Goal: Information Seeking & Learning: Learn about a topic

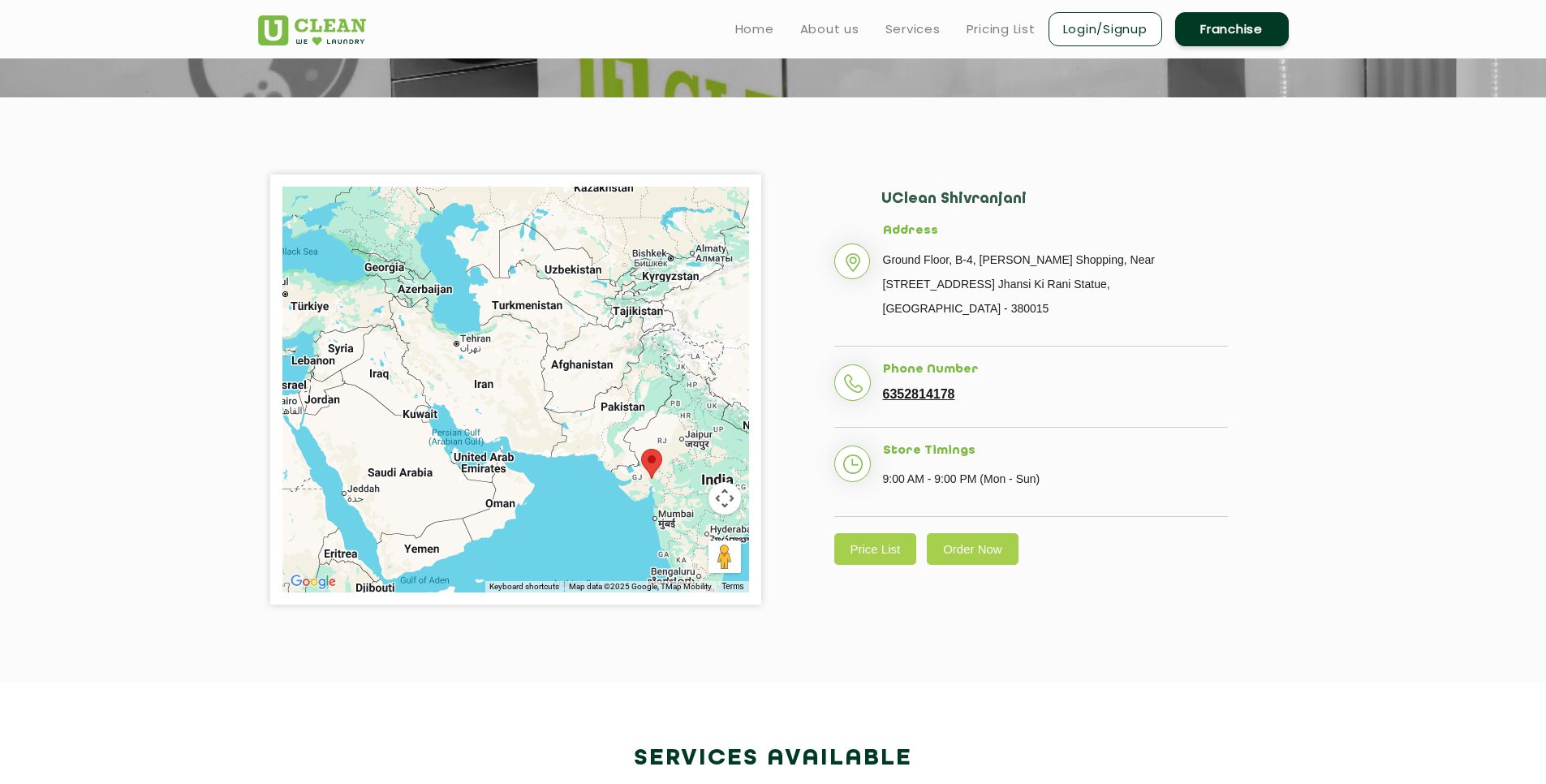
scroll to position [275, 0]
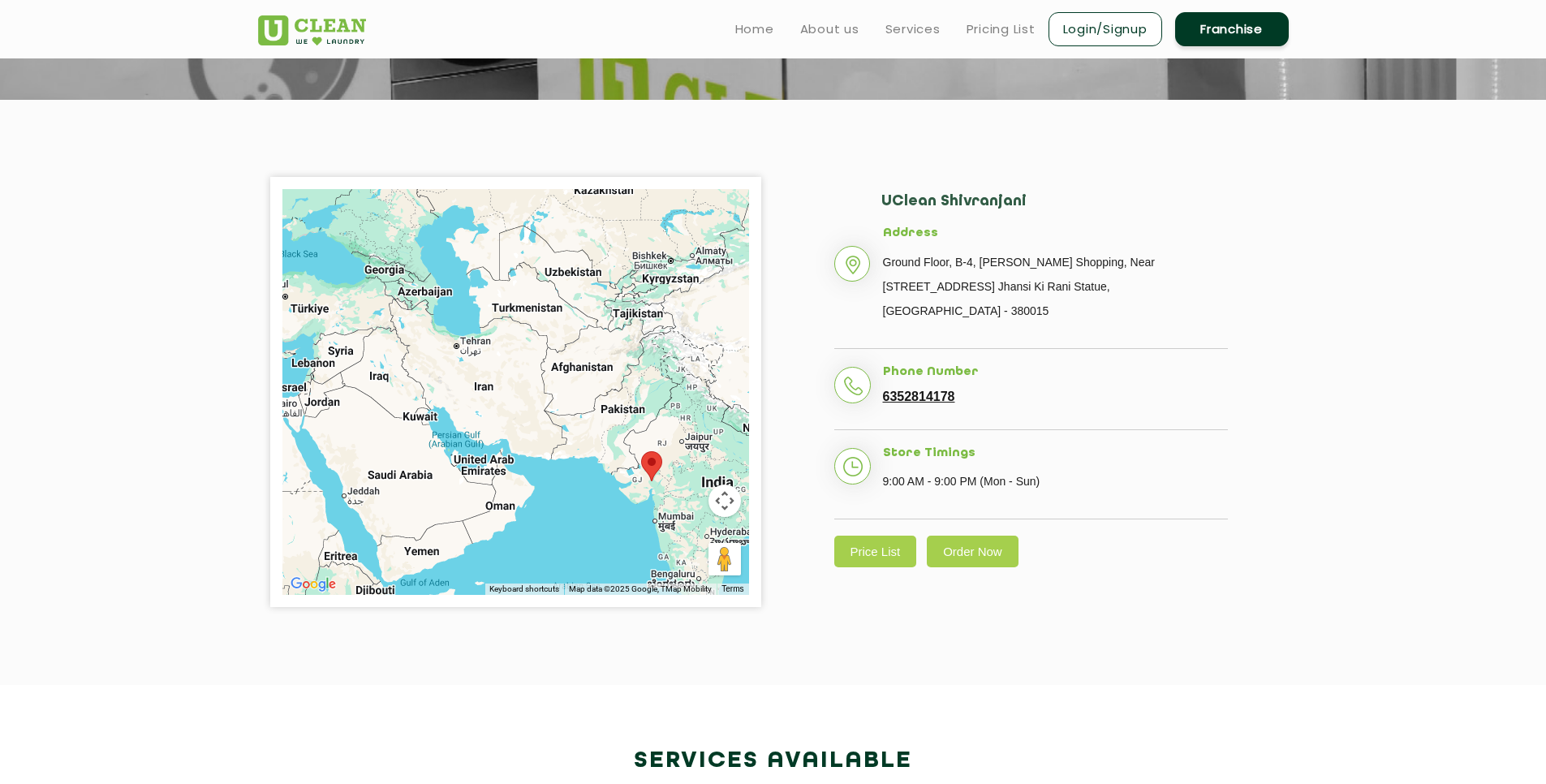
click at [865, 509] on div "UClean Shivranjani Address [GEOGRAPHIC_DATA][PERSON_NAME][STREET_ADDRESS] [GEOG…" at bounding box center [1031, 380] width 491 height 406
click at [879, 544] on div "UClean Shivranjani Address [GEOGRAPHIC_DATA][PERSON_NAME][STREET_ADDRESS] [GEOG…" at bounding box center [1031, 380] width 491 height 406
click at [879, 536] on link "Price List" at bounding box center [875, 550] width 82 height 31
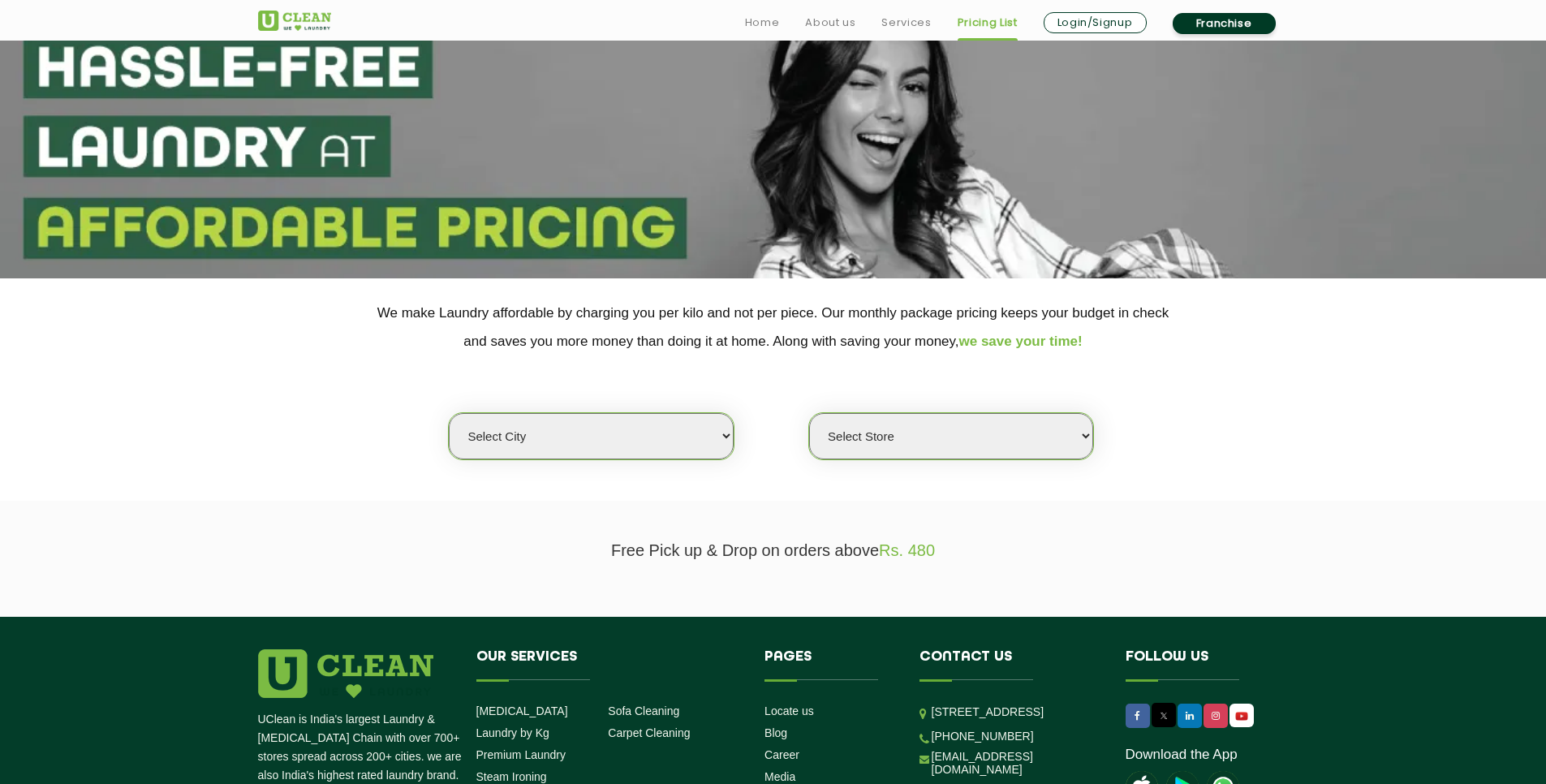
scroll to position [119, 0]
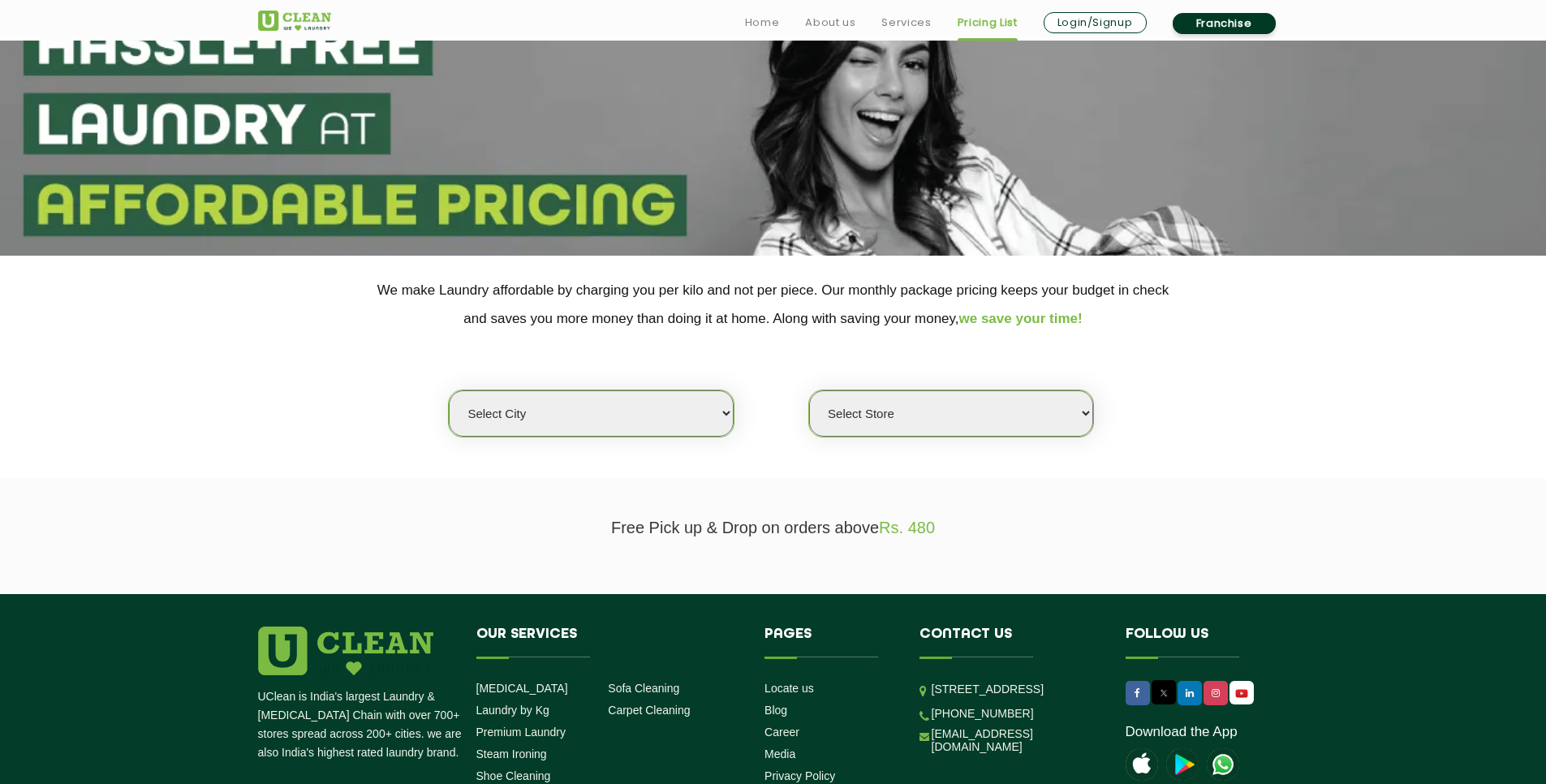
select select "12"
click at [448, 390] on select "Select city [GEOGRAPHIC_DATA] [GEOGRAPHIC_DATA] [GEOGRAPHIC_DATA] [GEOGRAPHIC_D…" at bounding box center [590, 413] width 284 height 47
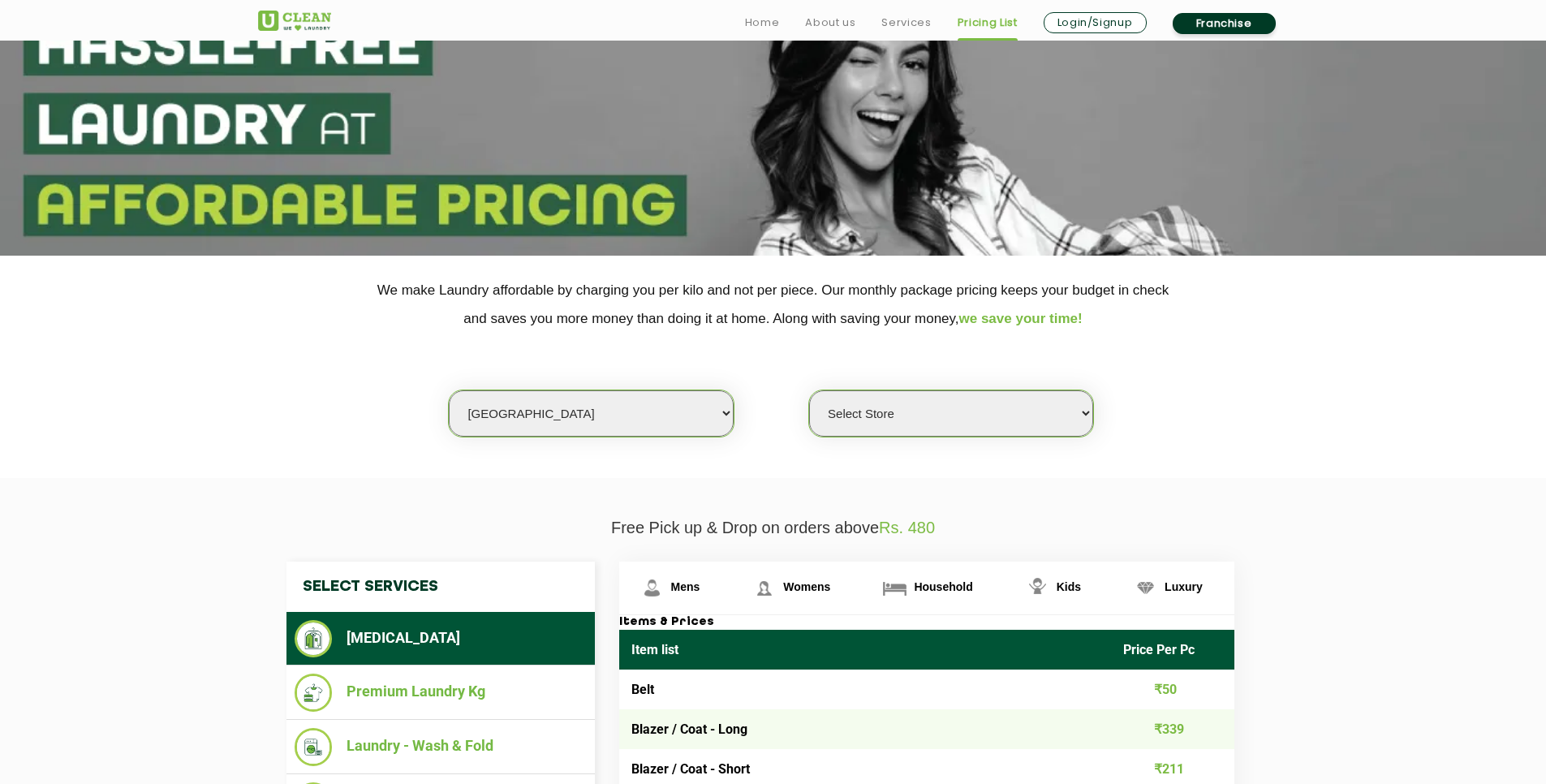
select select "25"
click at [809, 390] on select "Select Store UClean Shivranjani" at bounding box center [951, 413] width 284 height 47
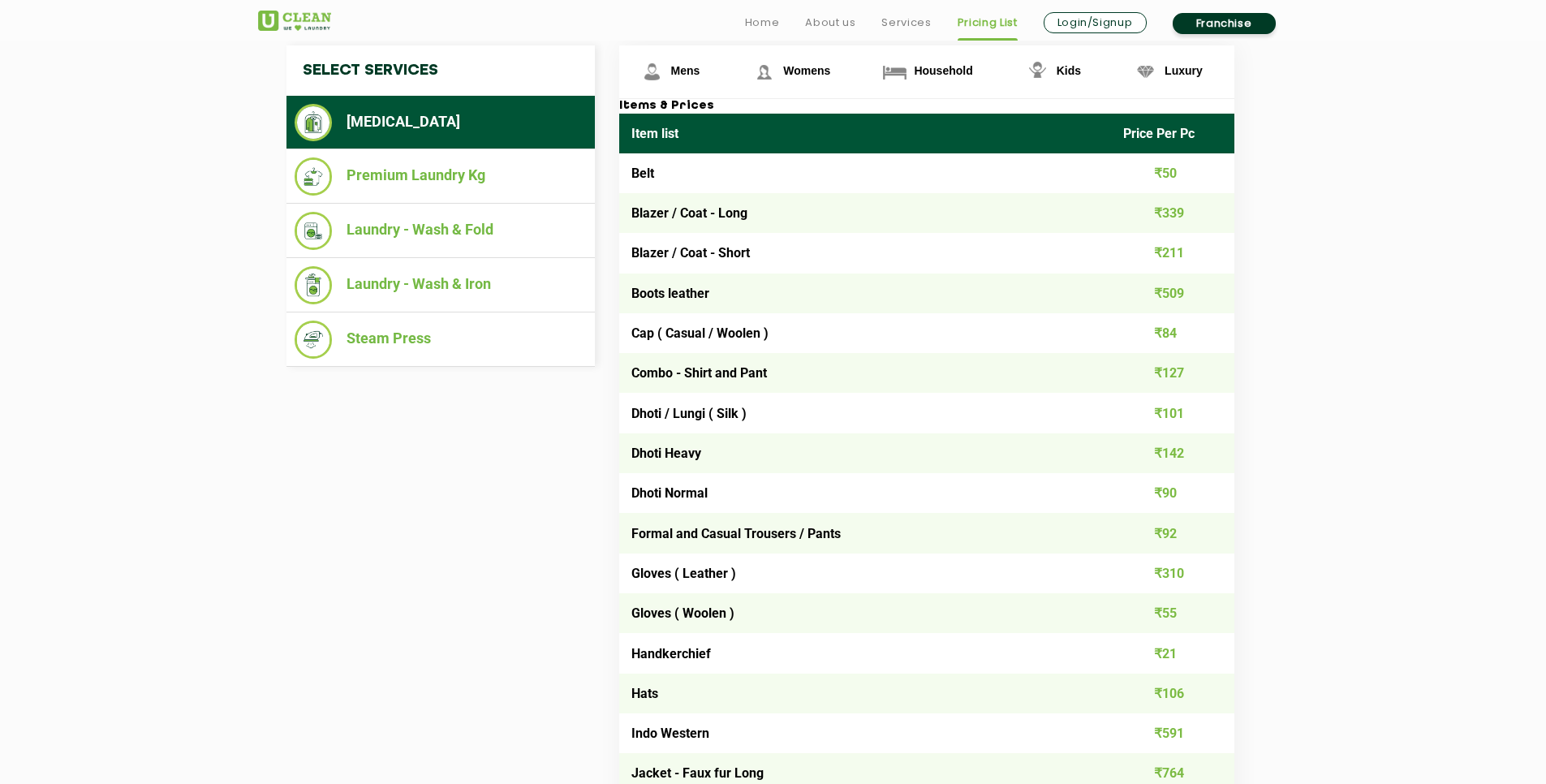
scroll to position [643, 0]
